Goal: Information Seeking & Learning: Find specific fact

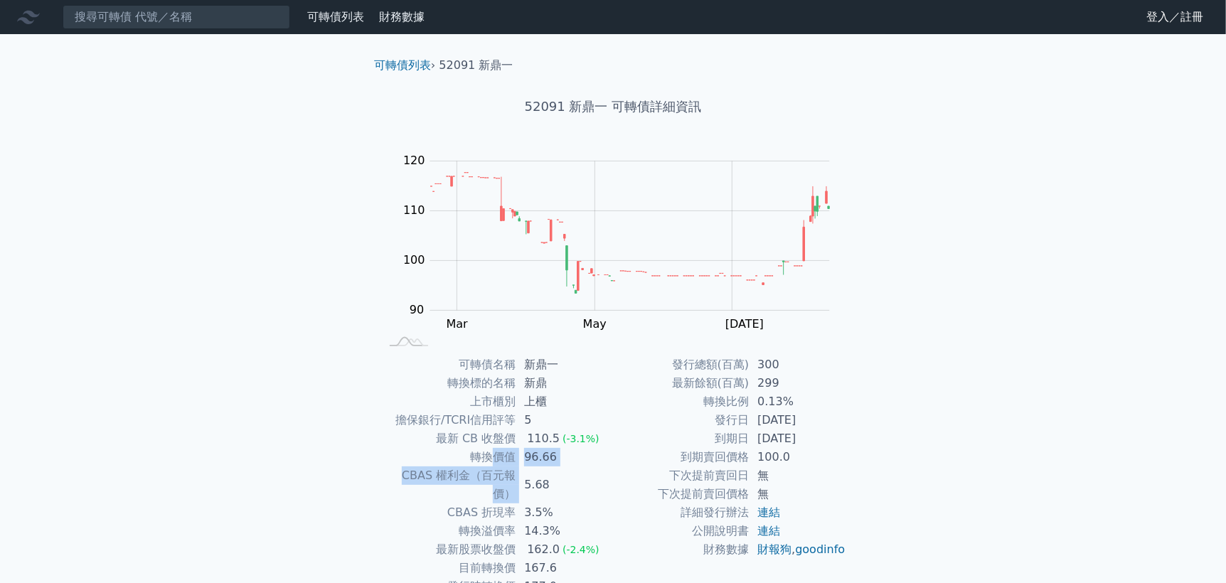
drag, startPoint x: 490, startPoint y: 454, endPoint x: 525, endPoint y: 471, distance: 38.5
click at [525, 471] on tbody "可轉債名稱 新鼎一 轉換標的名稱 新鼎 上市櫃別 上櫃 擔保銀行/TCRI信用評等 5 最新 CB 收盤價 110.5 (-3.1%) 轉換價值 96.66 …" at bounding box center [496, 484] width 233 height 259
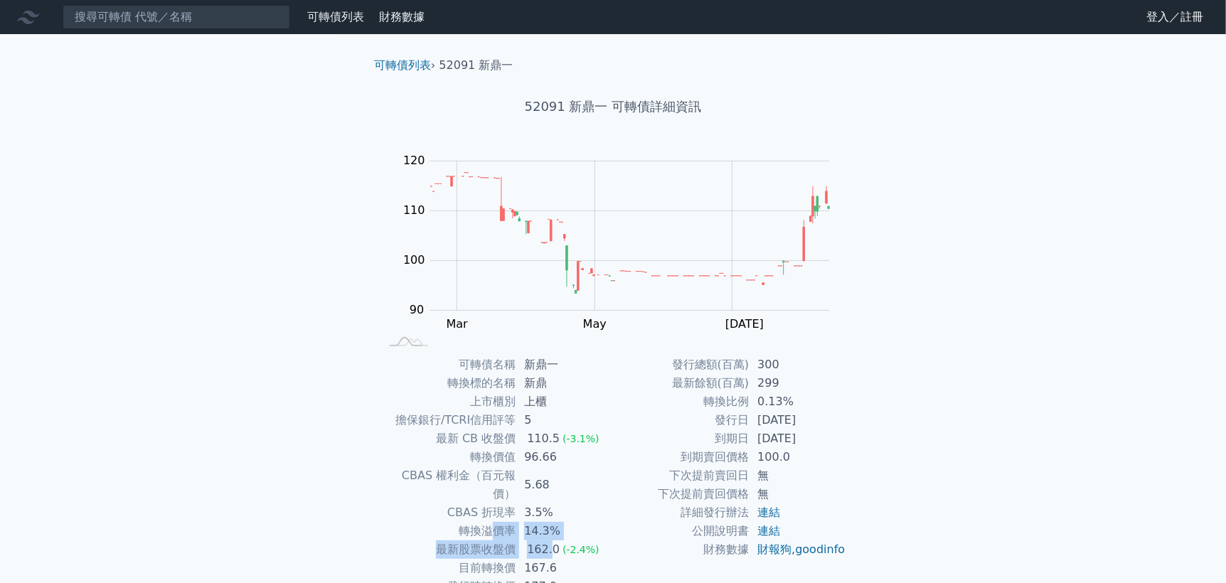
drag, startPoint x: 491, startPoint y: 521, endPoint x: 548, endPoint y: 526, distance: 57.1
click at [548, 526] on tbody "可轉債名稱 新鼎一 轉換標的名稱 新鼎 上市櫃別 上櫃 擔保銀行/TCRI信用評等 5 最新 CB 收盤價 110.5 (-3.1%) 轉換價值 96.66 …" at bounding box center [496, 484] width 233 height 259
drag, startPoint x: 549, startPoint y: 567, endPoint x: 502, endPoint y: 473, distance: 104.9
click at [549, 577] on td "177.0" at bounding box center [563, 586] width 97 height 18
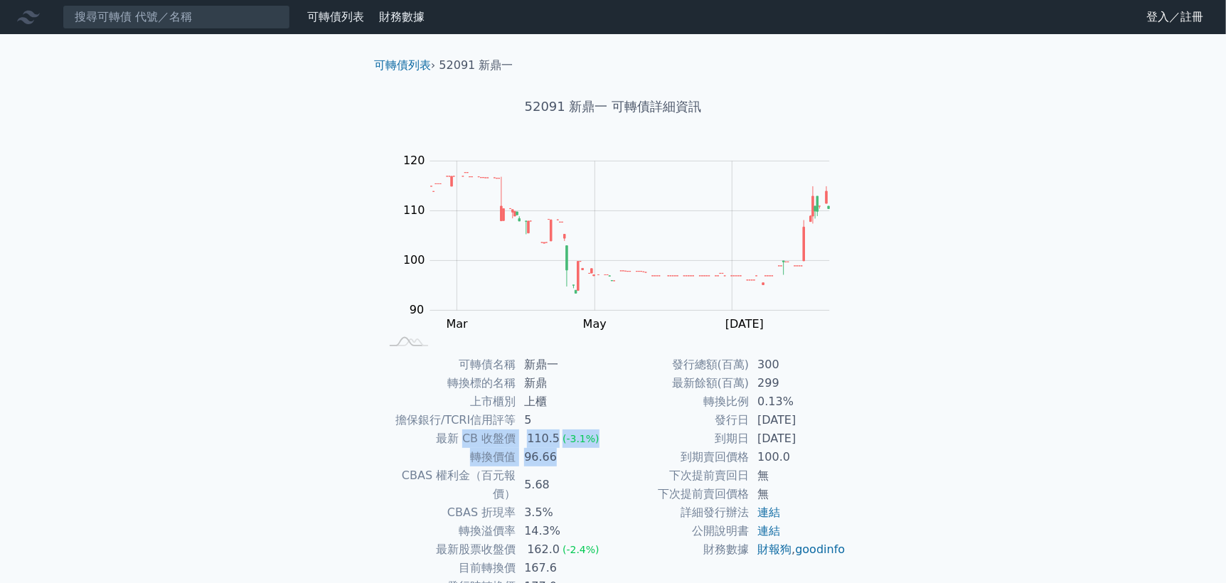
drag, startPoint x: 464, startPoint y: 430, endPoint x: 552, endPoint y: 463, distance: 94.3
click at [552, 463] on tbody "可轉債名稱 新鼎一 轉換標的名稱 新鼎 上市櫃別 上櫃 擔保銀行/TCRI信用評等 5 最新 CB 收盤價 110.5 (-3.1%) 轉換價值 96.66 …" at bounding box center [496, 484] width 233 height 259
click at [553, 466] on td "5.68" at bounding box center [563, 484] width 97 height 37
drag, startPoint x: 476, startPoint y: 466, endPoint x: 533, endPoint y: 479, distance: 59.0
click at [533, 479] on tbody "可轉債名稱 新鼎一 轉換標的名稱 新鼎 上市櫃別 上櫃 擔保銀行/TCRI信用評等 5 最新 CB 收盤價 110.5 (-3.1%) 轉換價值 96.66 …" at bounding box center [496, 484] width 233 height 259
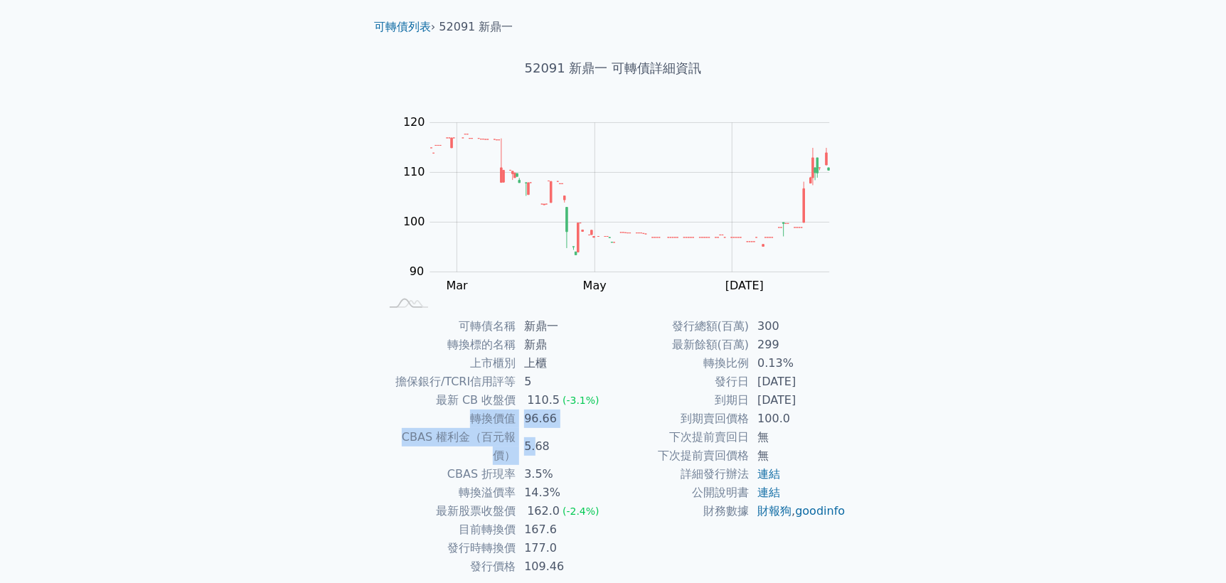
scroll to position [75, 0]
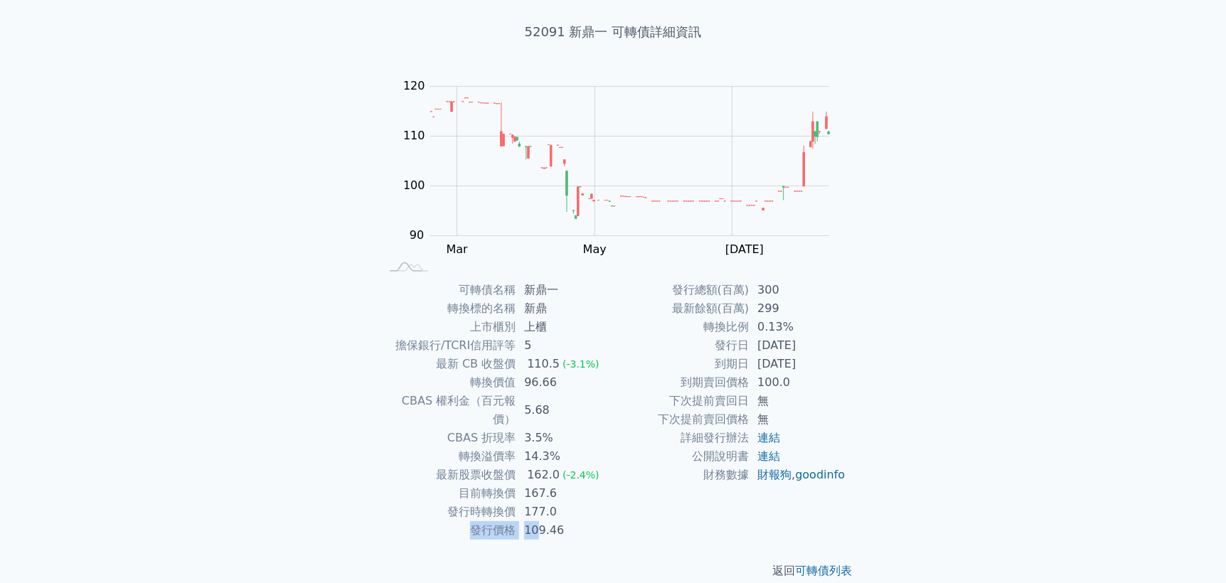
drag, startPoint x: 525, startPoint y: 513, endPoint x: 535, endPoint y: 508, distance: 11.8
click at [535, 521] on tr "發行價格 109.46" at bounding box center [496, 530] width 233 height 18
click at [449, 484] on td "目前轉換價" at bounding box center [448, 493] width 136 height 18
drag, startPoint x: 499, startPoint y: 486, endPoint x: 537, endPoint y: 489, distance: 37.8
click at [537, 489] on tbody "可轉債名稱 新鼎一 轉換標的名稱 新鼎 上市櫃別 上櫃 擔保銀行/TCRI信用評等 5 最新 CB 收盤價 110.5 (-3.1%) 轉換價值 96.66 …" at bounding box center [496, 410] width 233 height 259
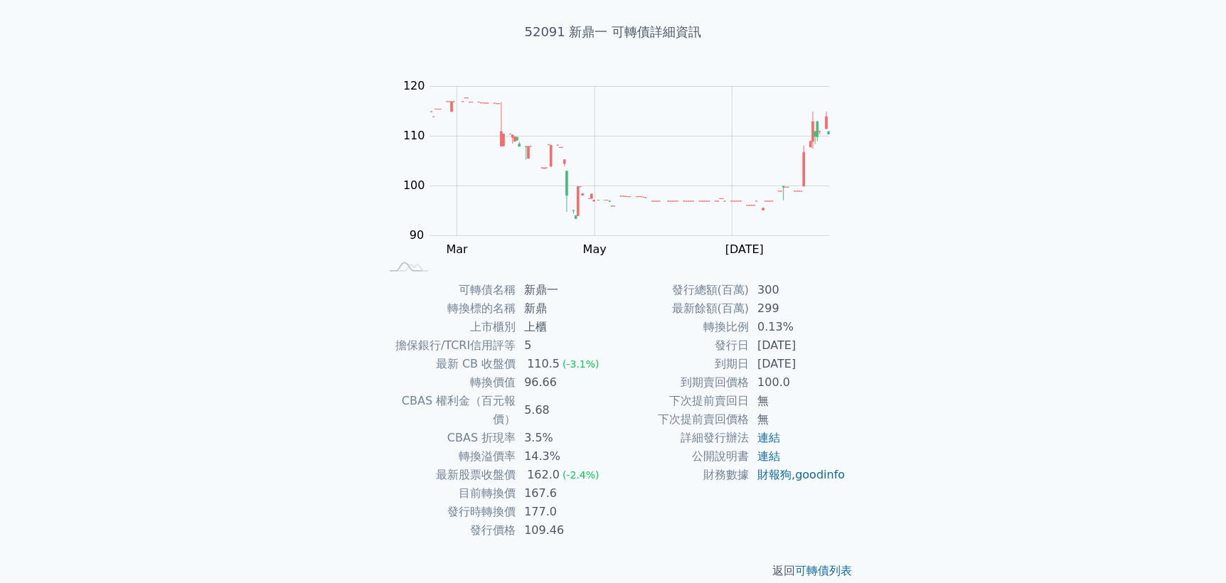
click at [556, 503] on td "177.0" at bounding box center [563, 512] width 97 height 18
drag, startPoint x: 473, startPoint y: 497, endPoint x: 573, endPoint y: 503, distance: 100.4
click at [573, 503] on tbody "可轉債名稱 新鼎一 轉換標的名稱 新鼎 上市櫃別 上櫃 擔保銀行/TCRI信用評等 5 最新 CB 收盤價 110.5 (-3.1%) 轉換價值 96.66 …" at bounding box center [496, 410] width 233 height 259
click at [573, 521] on td "109.46" at bounding box center [563, 530] width 97 height 18
drag, startPoint x: 481, startPoint y: 494, endPoint x: 568, endPoint y: 487, distance: 87.7
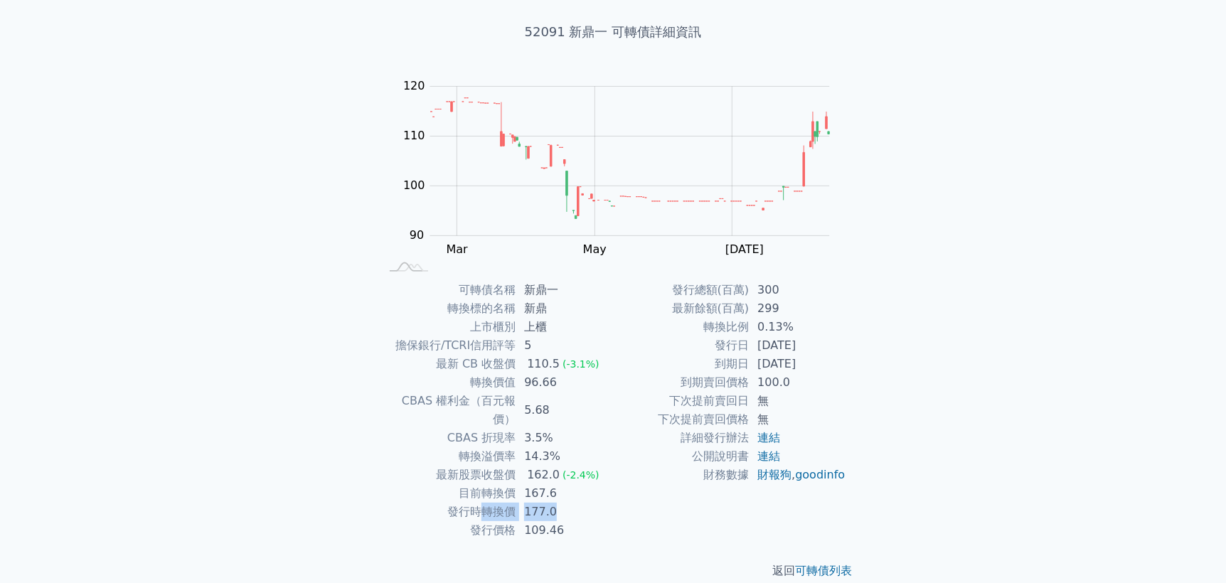
click at [568, 503] on tr "發行時轉換價 177.0" at bounding box center [496, 512] width 233 height 18
click at [515, 503] on td "發行時轉換價" at bounding box center [448, 512] width 136 height 18
drag, startPoint x: 470, startPoint y: 469, endPoint x: 562, endPoint y: 480, distance: 93.0
click at [562, 484] on tr "目前轉換價 167.6" at bounding box center [496, 493] width 233 height 18
click at [555, 503] on td "177.0" at bounding box center [563, 512] width 97 height 18
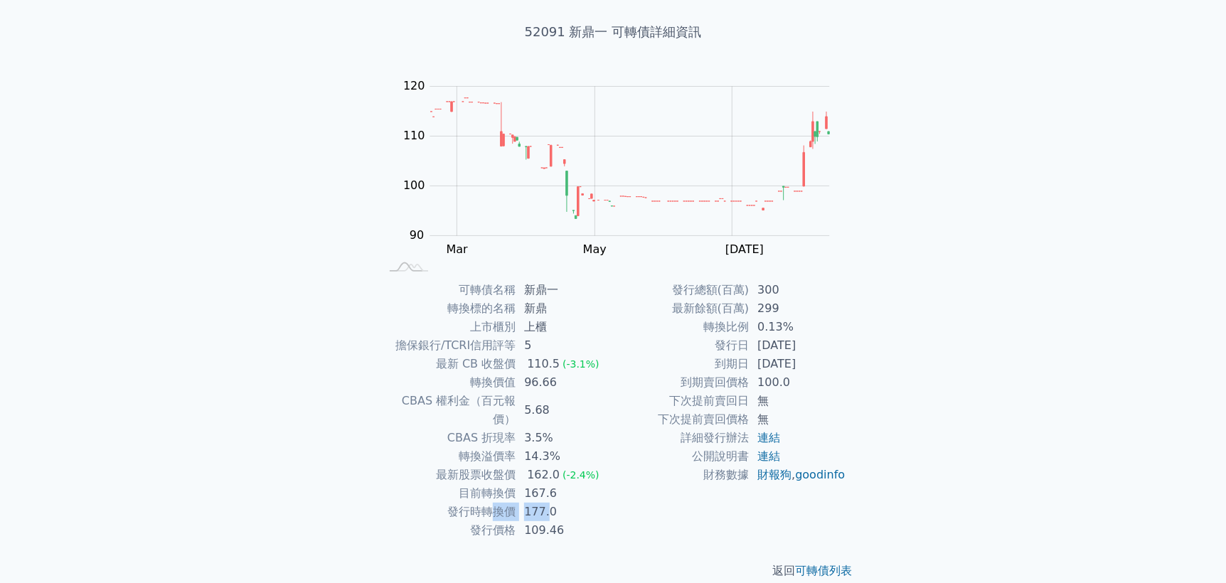
drag, startPoint x: 497, startPoint y: 489, endPoint x: 609, endPoint y: 487, distance: 112.3
click at [586, 503] on tr "發行時轉換價 177.0" at bounding box center [496, 512] width 233 height 18
click at [517, 466] on td "162.0 (-2.4%)" at bounding box center [563, 475] width 97 height 18
drag, startPoint x: 469, startPoint y: 470, endPoint x: 616, endPoint y: 456, distance: 147.8
click at [584, 484] on tr "目前轉換價 167.6" at bounding box center [496, 493] width 233 height 18
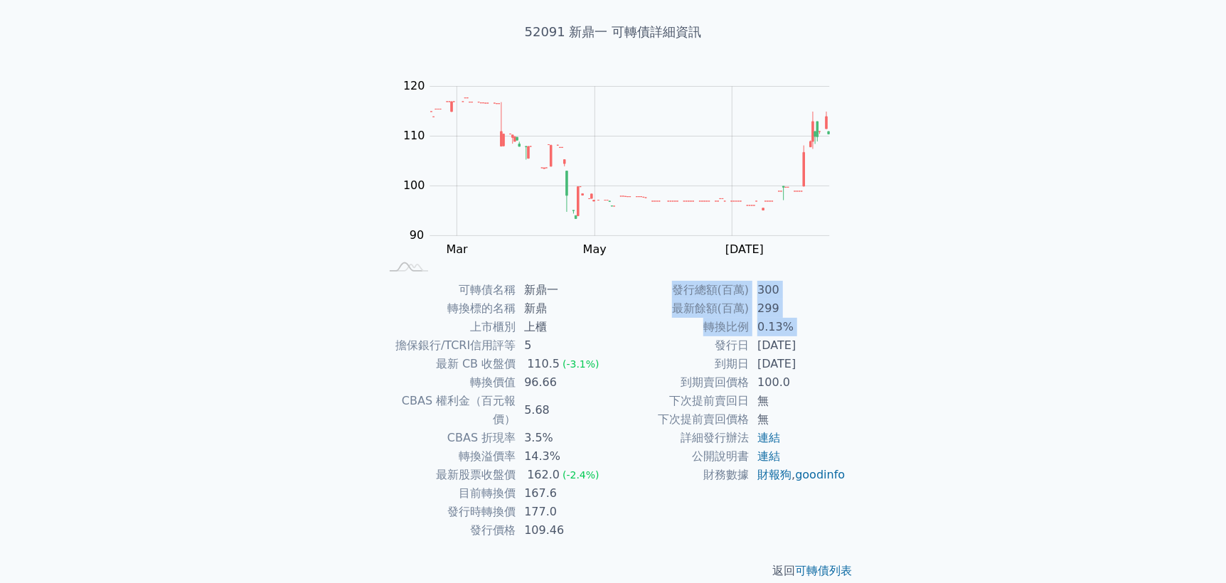
drag, startPoint x: 710, startPoint y: 343, endPoint x: 852, endPoint y: 348, distance: 142.3
click at [852, 348] on div "可轉債名稱 新鼎一 轉換標的名稱 新鼎 上市櫃別 上櫃 擔保銀行/TCRI信用評等 5 最新 CB 收盤價 110.5 (-3.1%) 轉換價值 96.66 …" at bounding box center [613, 410] width 500 height 259
click at [867, 370] on div "可轉債列表 › 52091 新鼎一 52091 新鼎一 可轉債詳細資訊 Zoom Out 100 80 85 90 95 100 105 110 130 12…" at bounding box center [613, 280] width 546 height 643
